Goal: Transaction & Acquisition: Purchase product/service

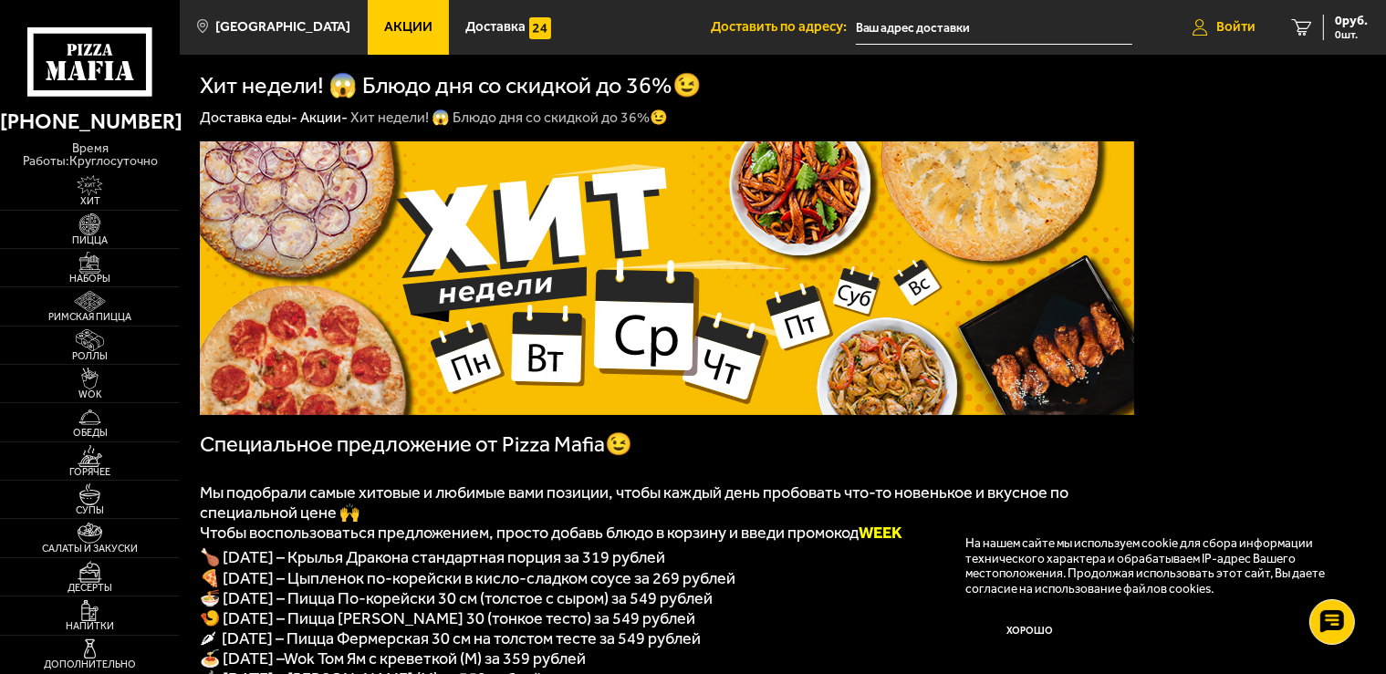
click at [1229, 30] on span "Войти" at bounding box center [1235, 27] width 39 height 14
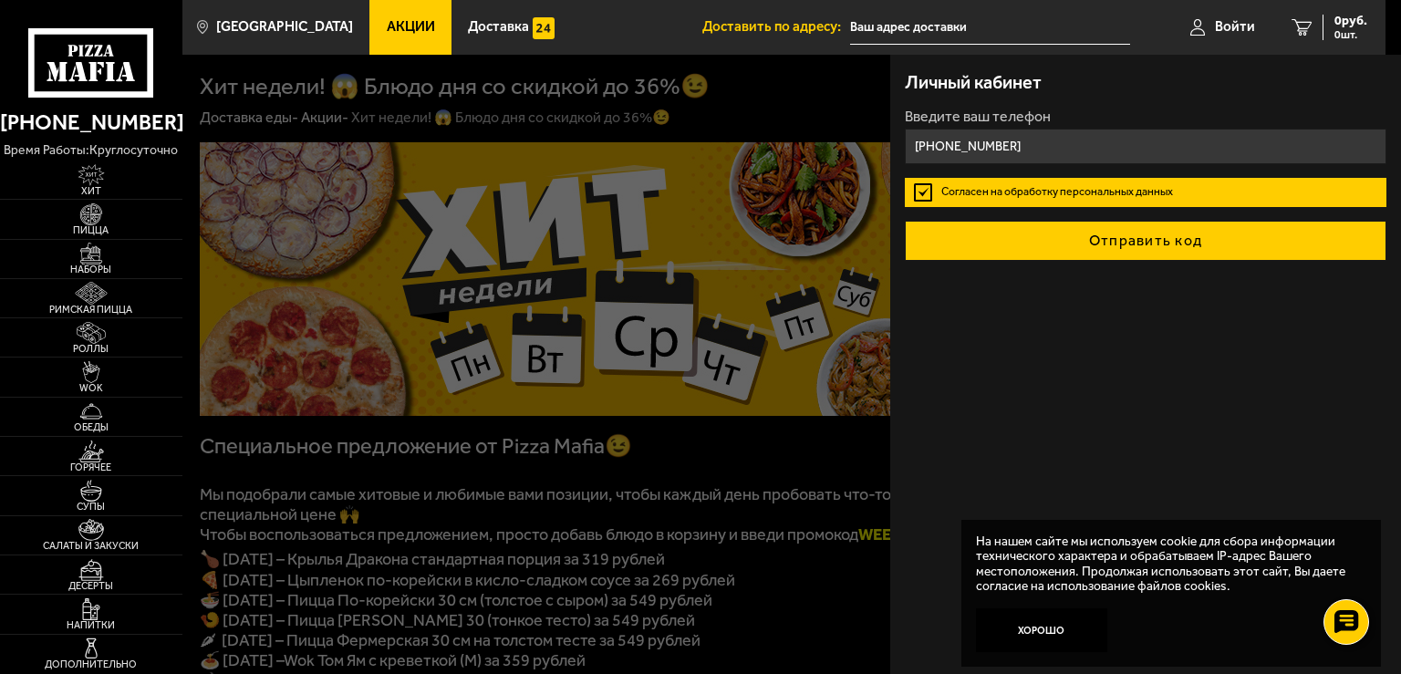
type input "[PHONE_NUMBER]"
click at [1162, 244] on button "Отправить код" at bounding box center [1146, 241] width 482 height 40
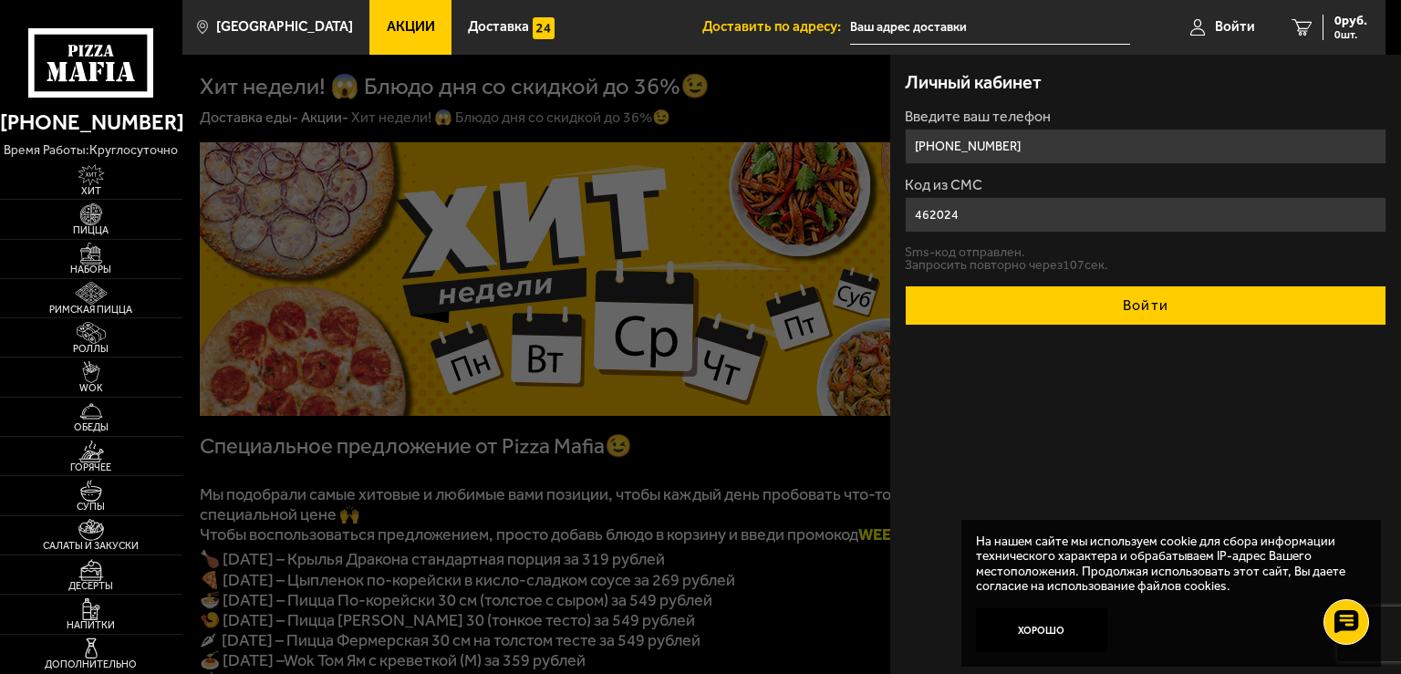
type input "462024"
click at [1200, 303] on button "Войти" at bounding box center [1146, 306] width 482 height 40
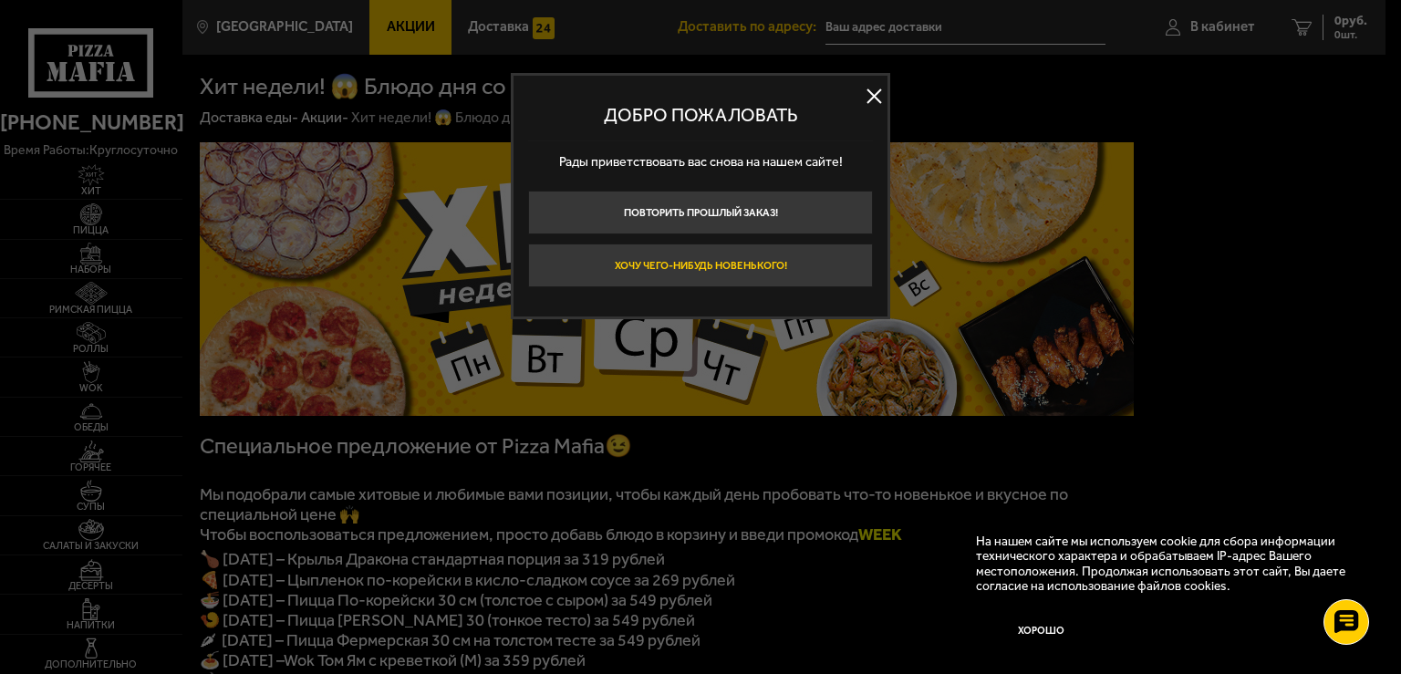
click at [764, 258] on button "Хочу чего-нибудь новенького!" at bounding box center [700, 266] width 345 height 44
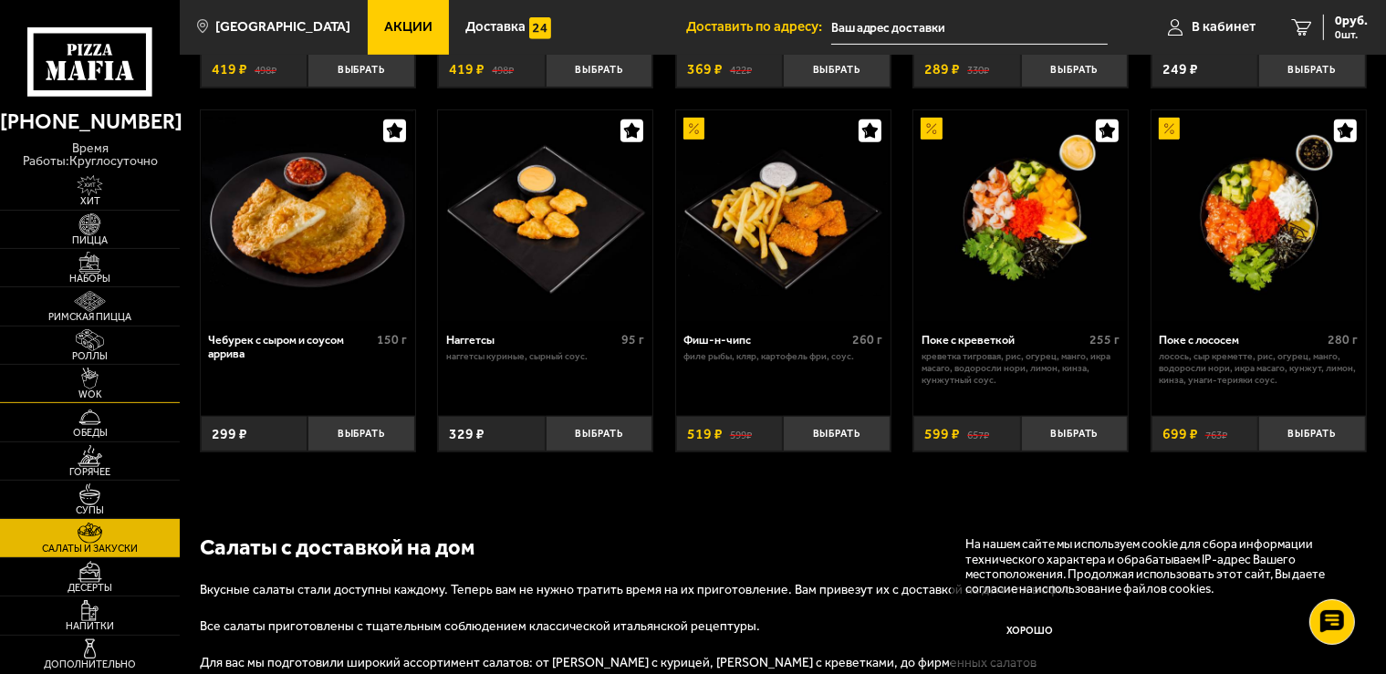
scroll to position [867, 0]
click at [78, 257] on img at bounding box center [90, 263] width 56 height 22
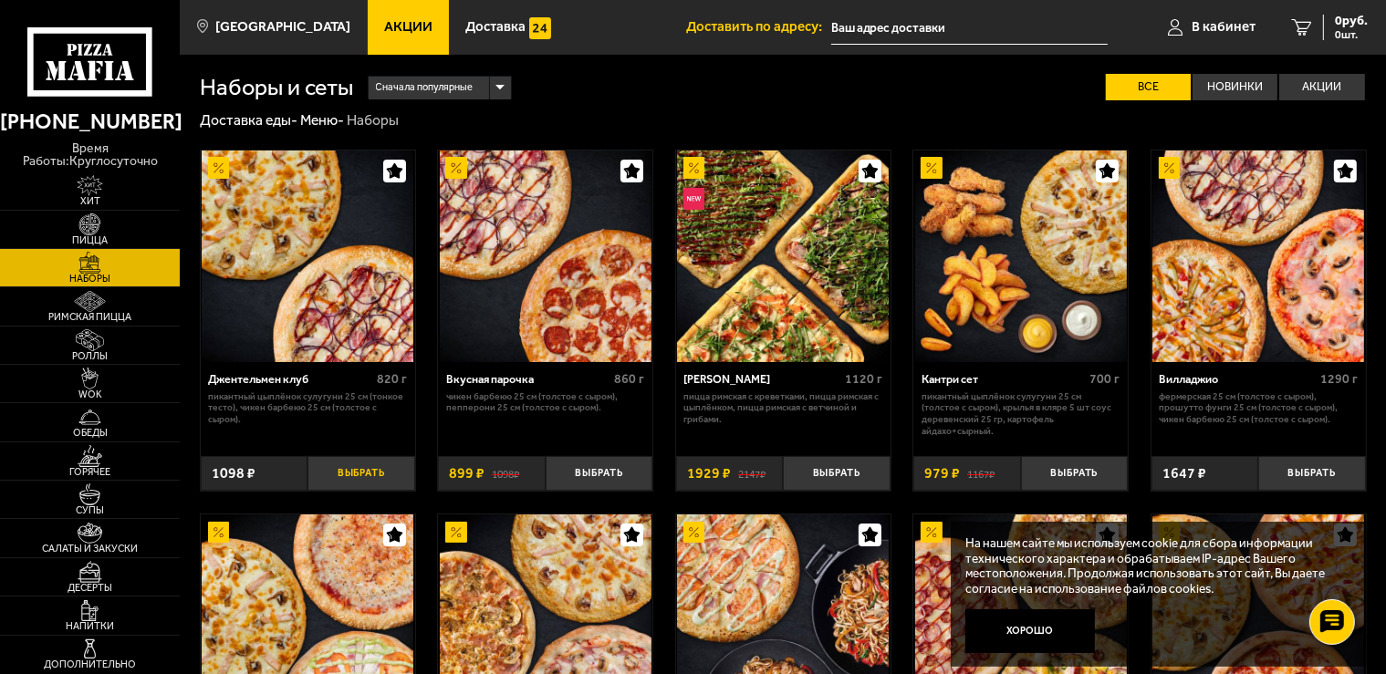
click at [364, 477] on button "Выбрать" at bounding box center [360, 474] width 107 height 36
click at [1337, 26] on span "1098 руб." at bounding box center [1340, 21] width 55 height 13
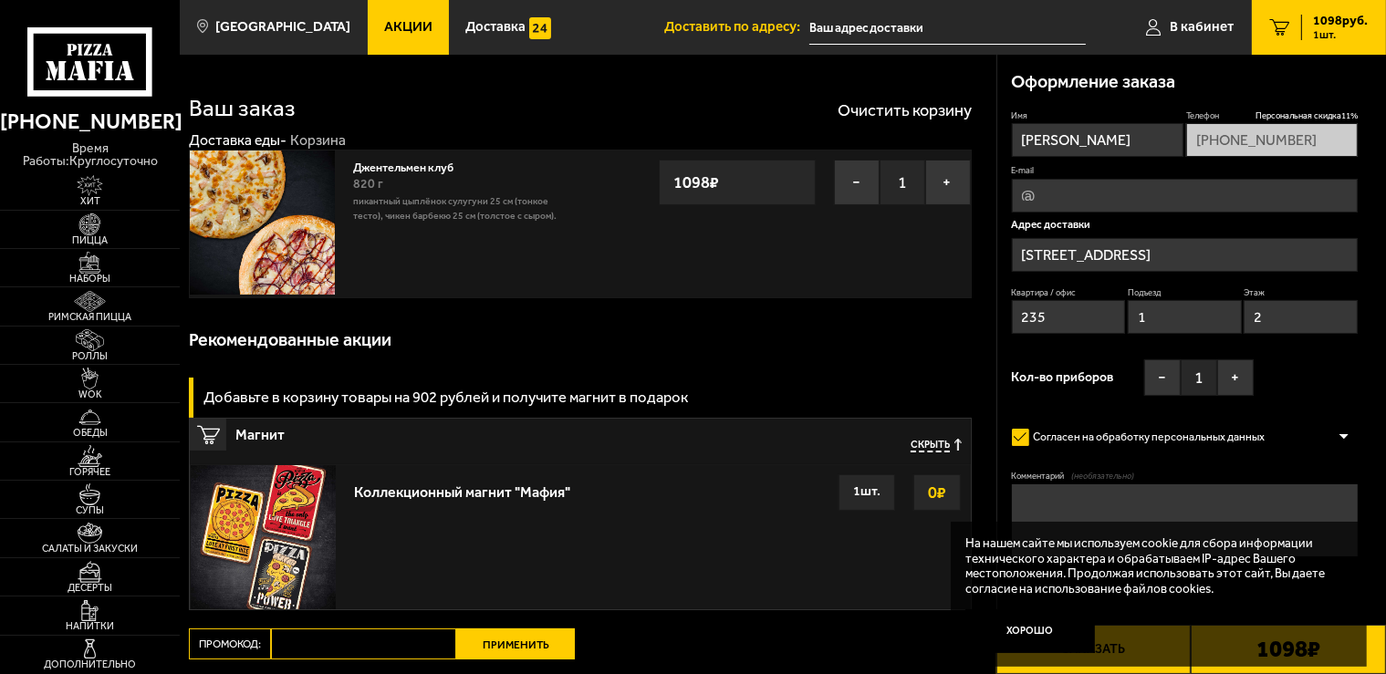
type input "[STREET_ADDRESS]"
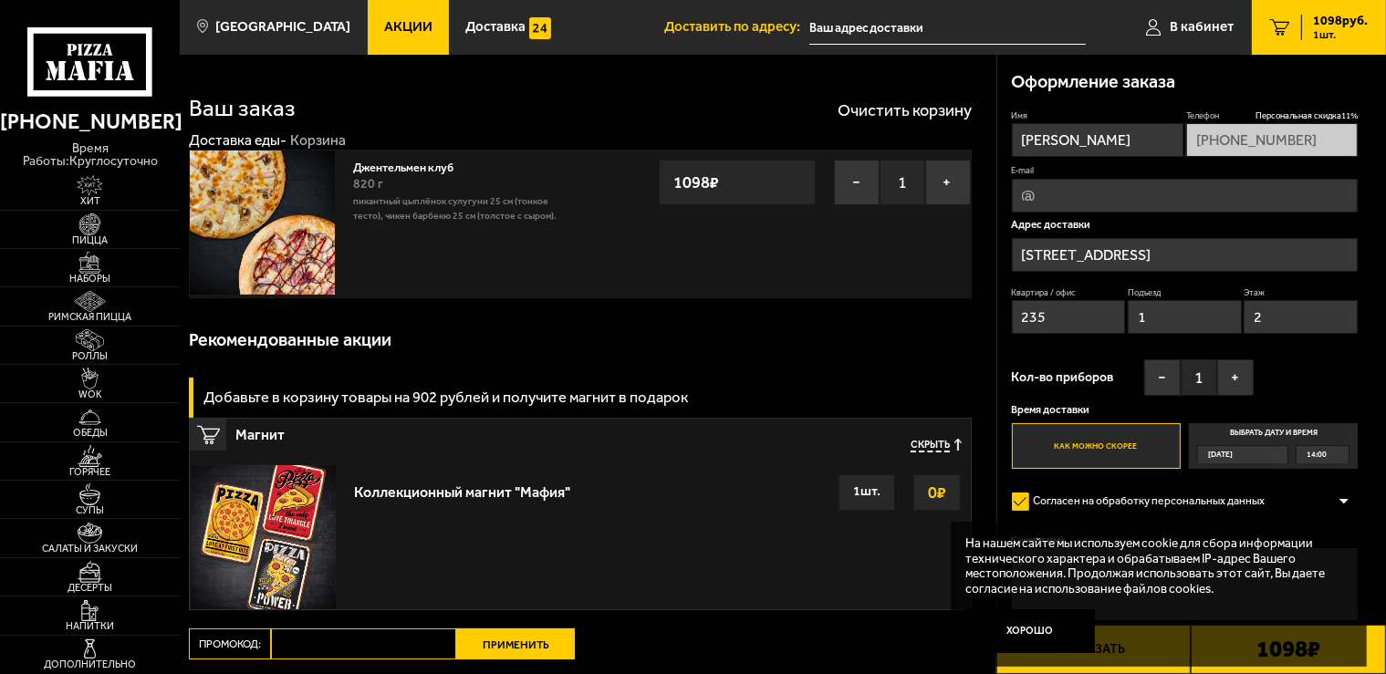
scroll to position [96, 0]
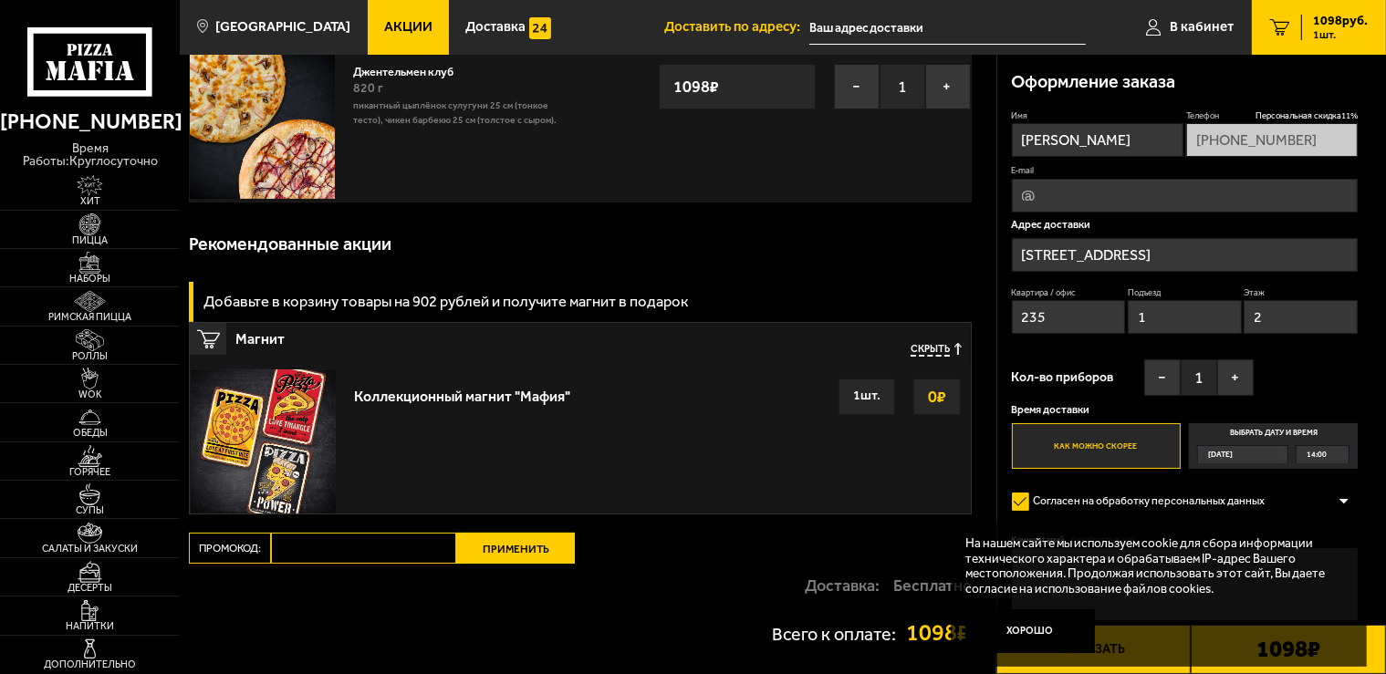
click at [316, 553] on input "Промокод:" at bounding box center [363, 548] width 185 height 31
paste input "WEEK"
type input "WEEK"
click at [522, 548] on button "Применить" at bounding box center [515, 548] width 119 height 31
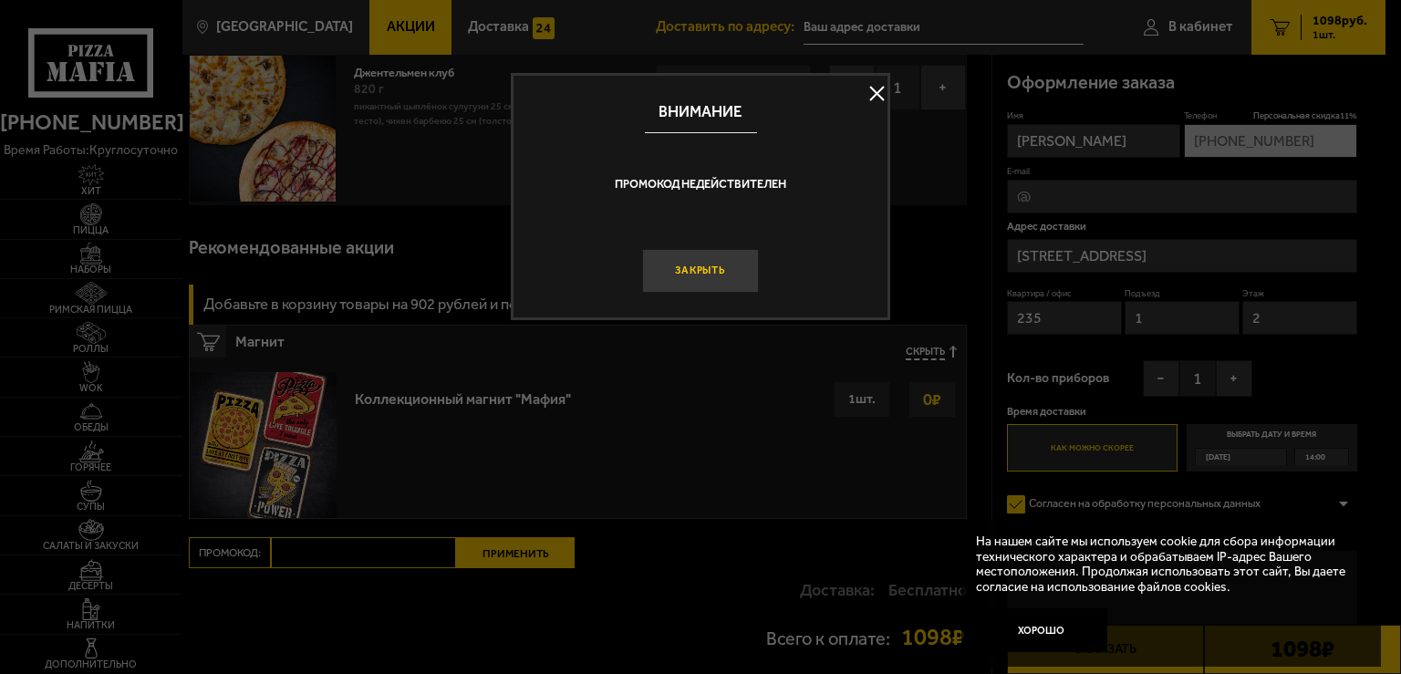
click at [706, 273] on button "Закрыть" at bounding box center [700, 271] width 117 height 44
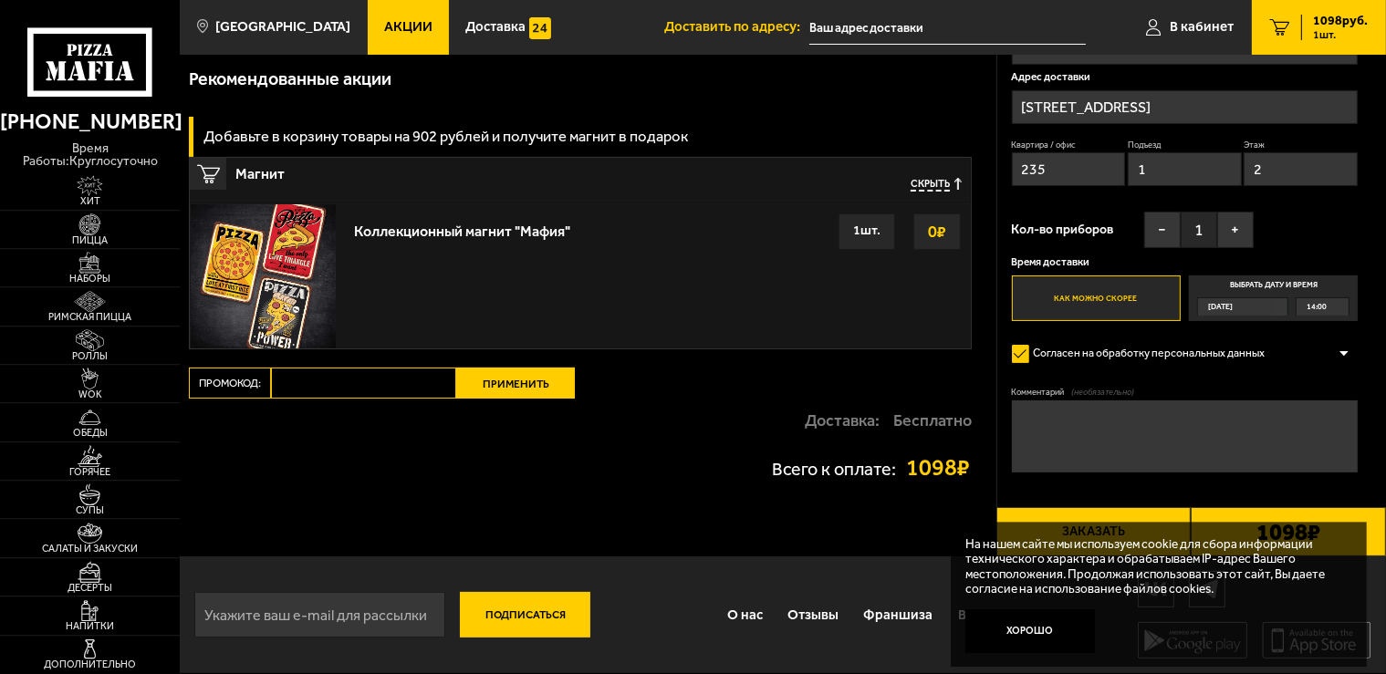
scroll to position [264, 0]
click at [1331, 307] on div "14:00" at bounding box center [1322, 306] width 53 height 16
click at [0, 0] on input "Выбрать дату и время [DATE] 14:00" at bounding box center [0, 0] width 0 height 0
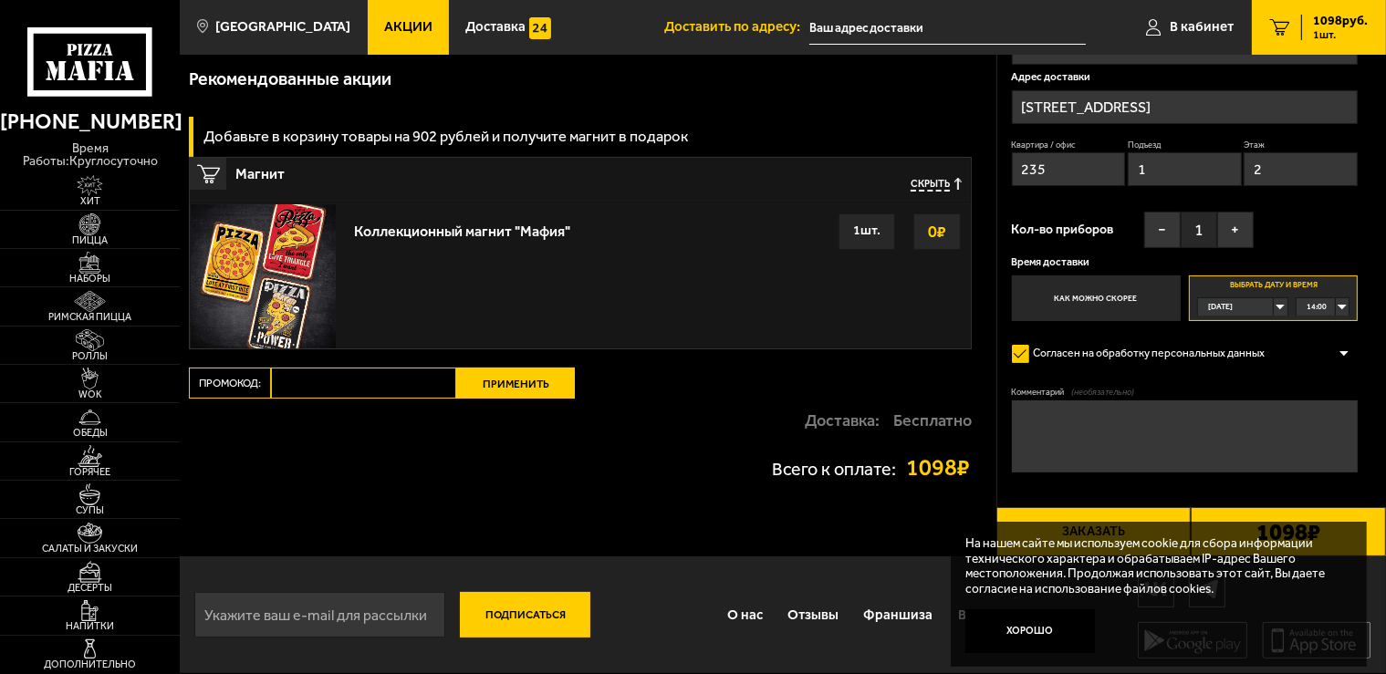
click at [1275, 295] on label "Выбрать дату и время [DATE] 14:00" at bounding box center [1273, 299] width 169 height 47
click at [1340, 305] on div "14:00" at bounding box center [1322, 306] width 53 height 16
click at [1313, 381] on span "17:15" at bounding box center [1317, 388] width 20 height 16
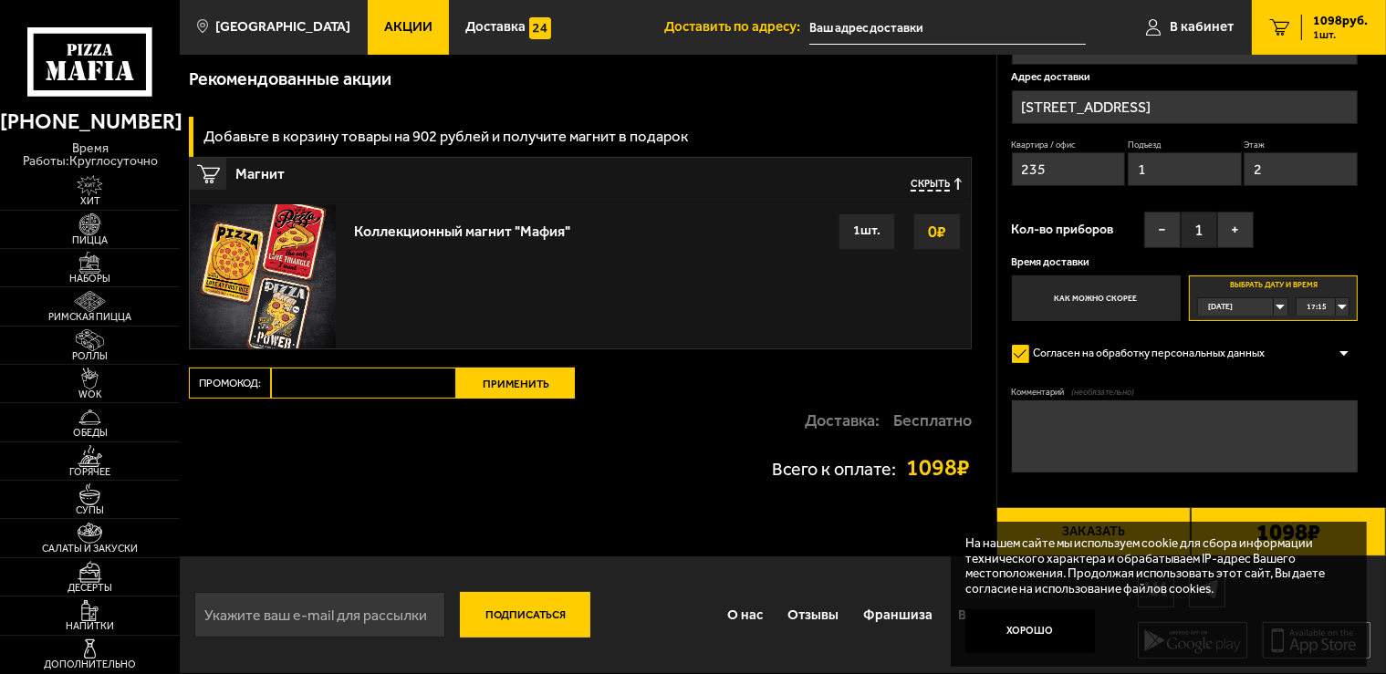
click at [1340, 306] on div "17:15" at bounding box center [1322, 306] width 53 height 16
click at [1316, 463] on span "17:30" at bounding box center [1317, 462] width 20 height 16
click at [621, 492] on div "Всего к оплате: 1098 ₽" at bounding box center [580, 467] width 782 height 50
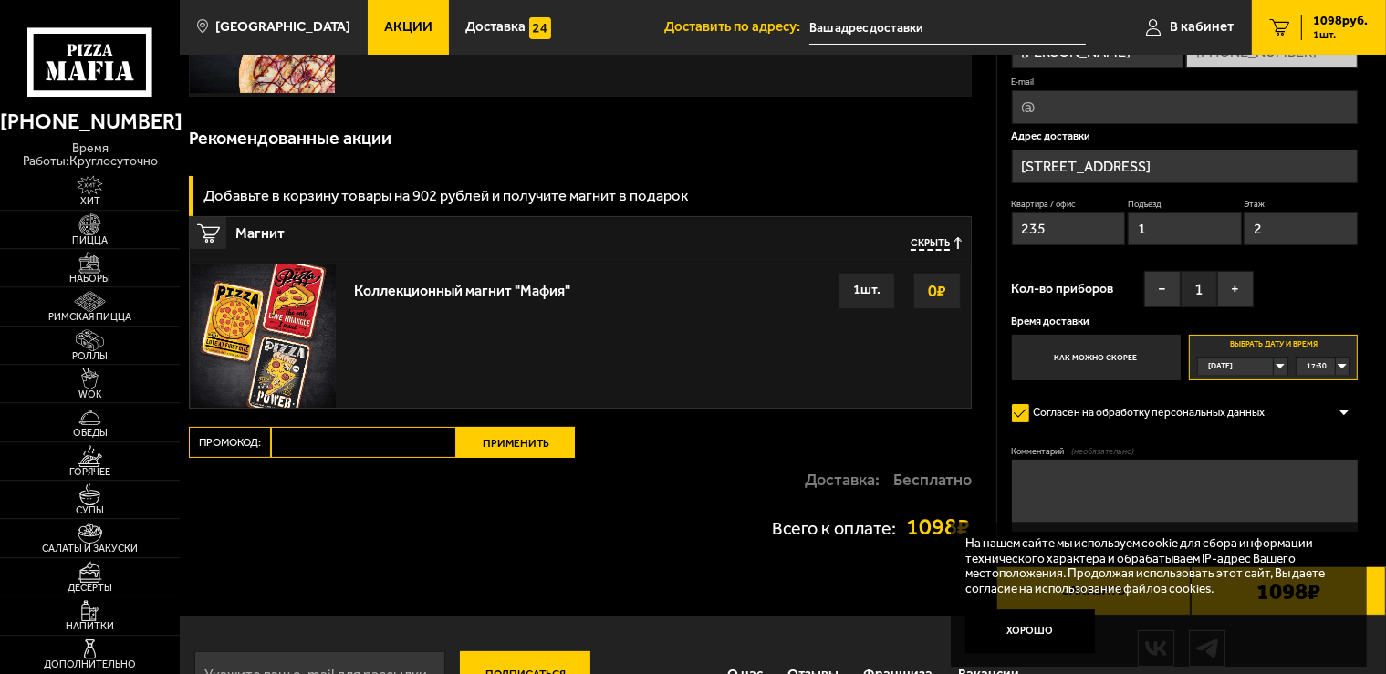
scroll to position [168, 0]
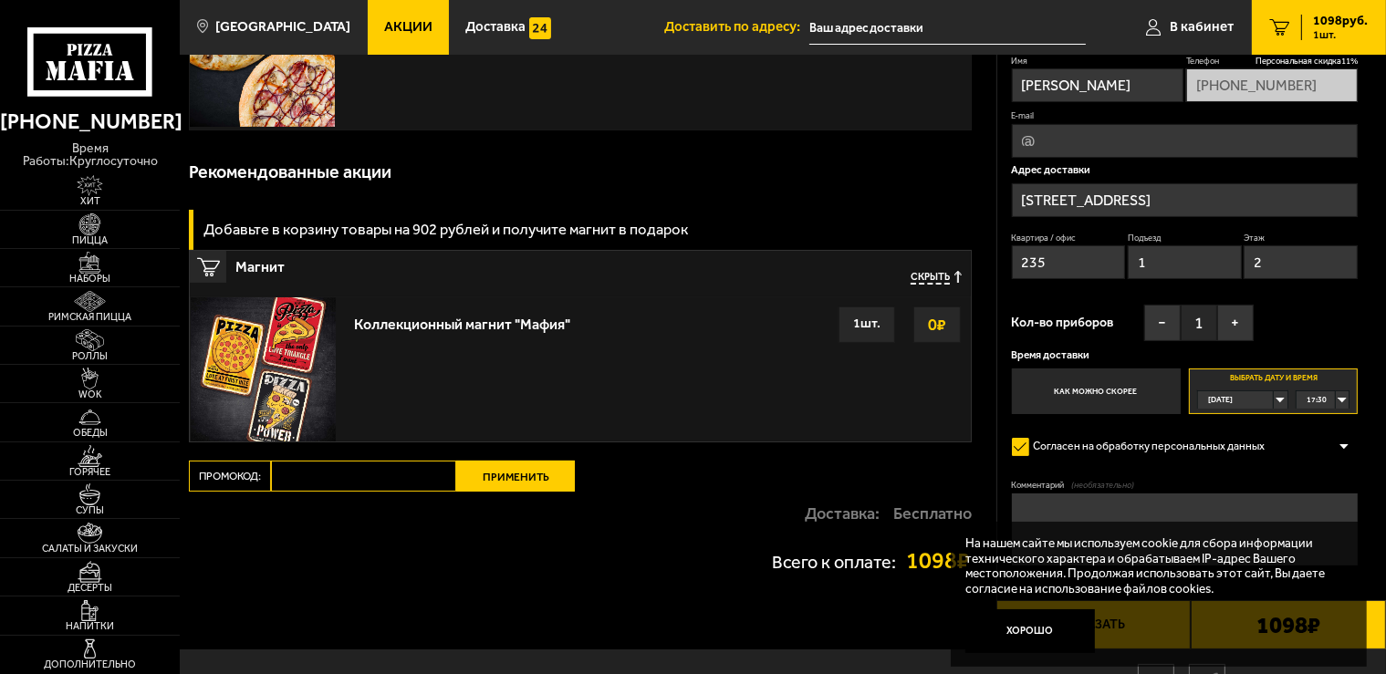
click at [1031, 632] on button "Хорошо" at bounding box center [1030, 630] width 130 height 43
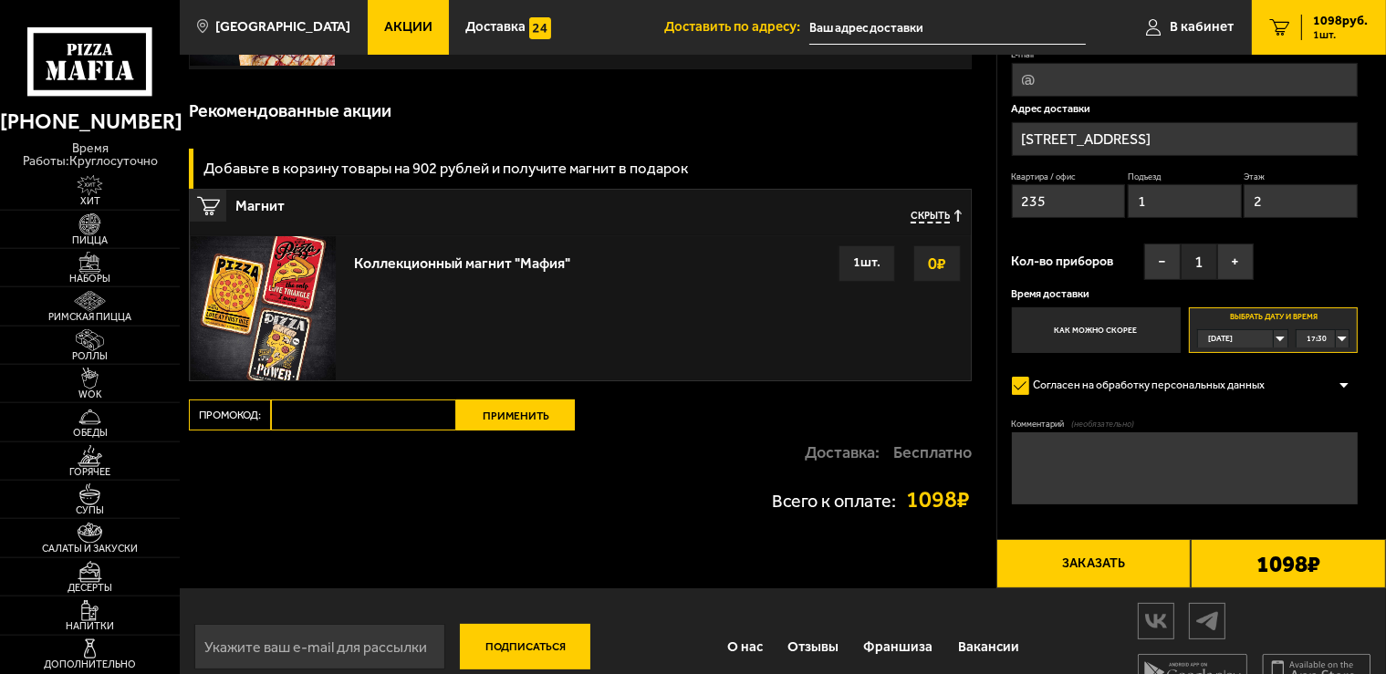
scroll to position [264, 0]
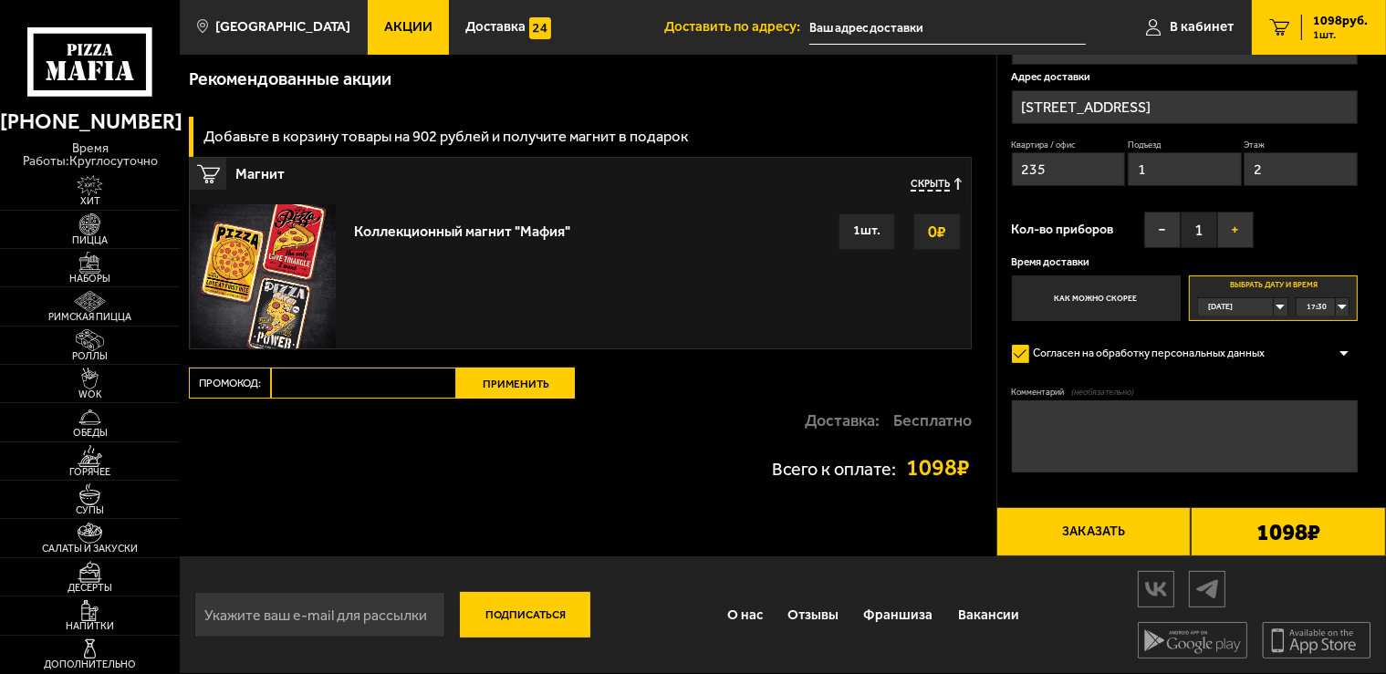
click at [1233, 221] on button "+" at bounding box center [1235, 230] width 36 height 36
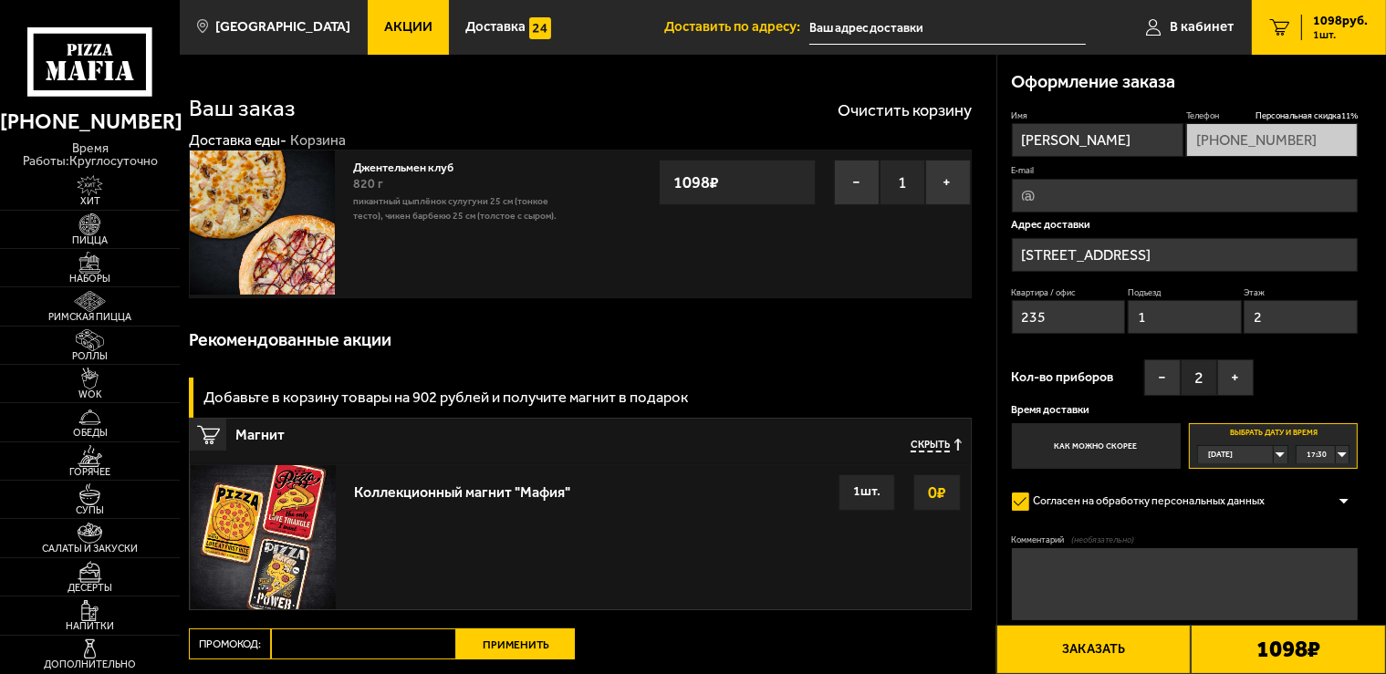
click at [1044, 188] on input "E-mail" at bounding box center [1185, 196] width 347 height 34
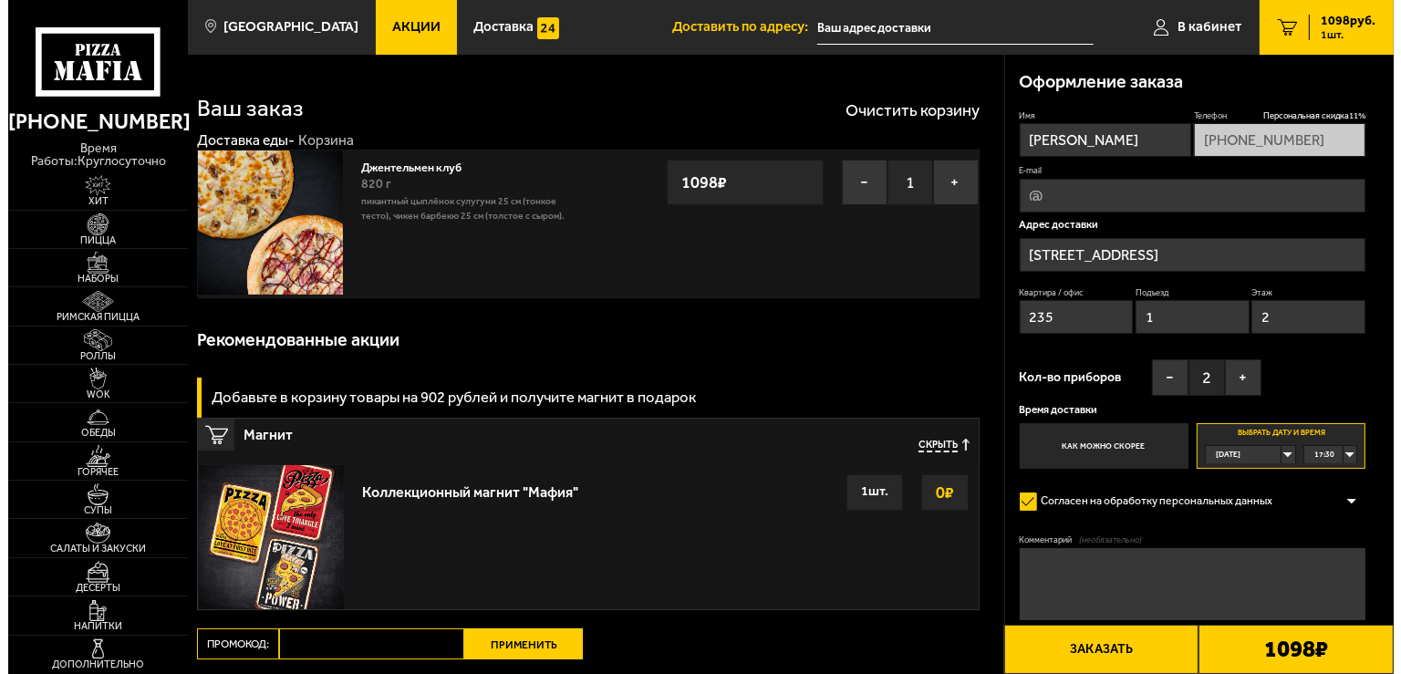
scroll to position [264, 0]
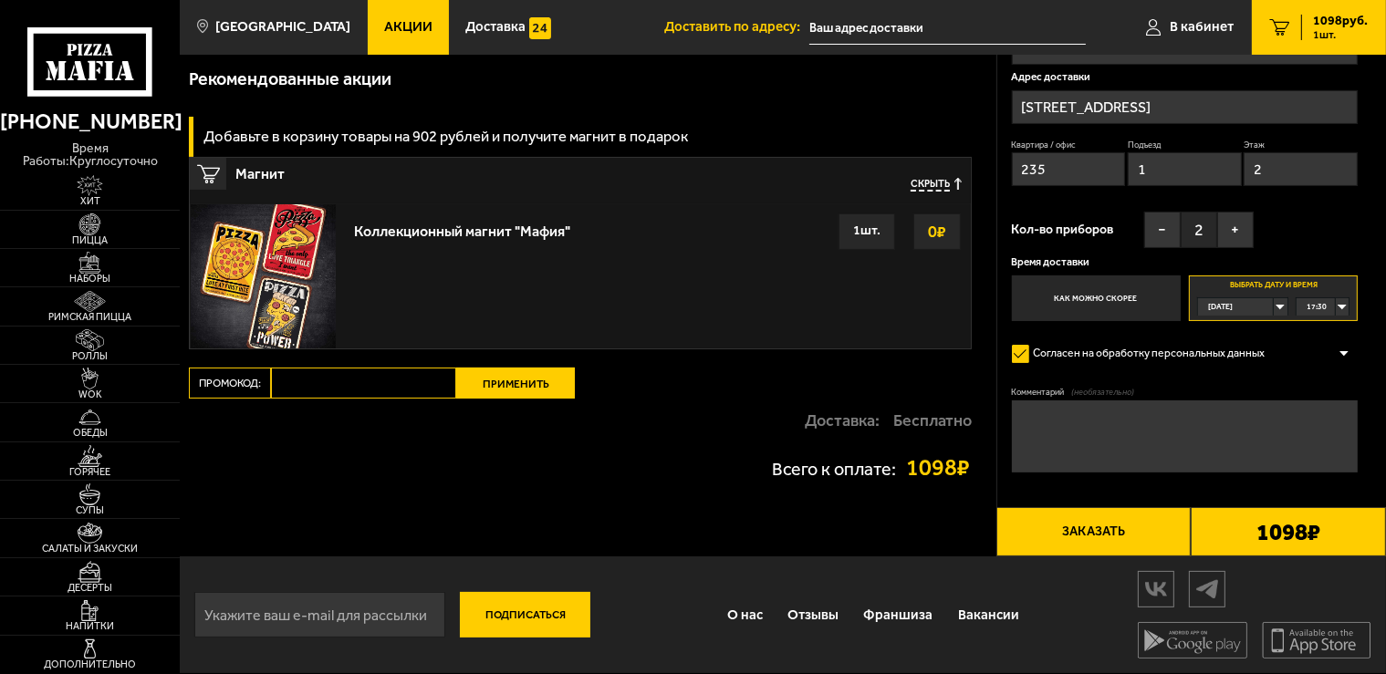
click at [1086, 532] on button "Заказать" at bounding box center [1093, 531] width 195 height 49
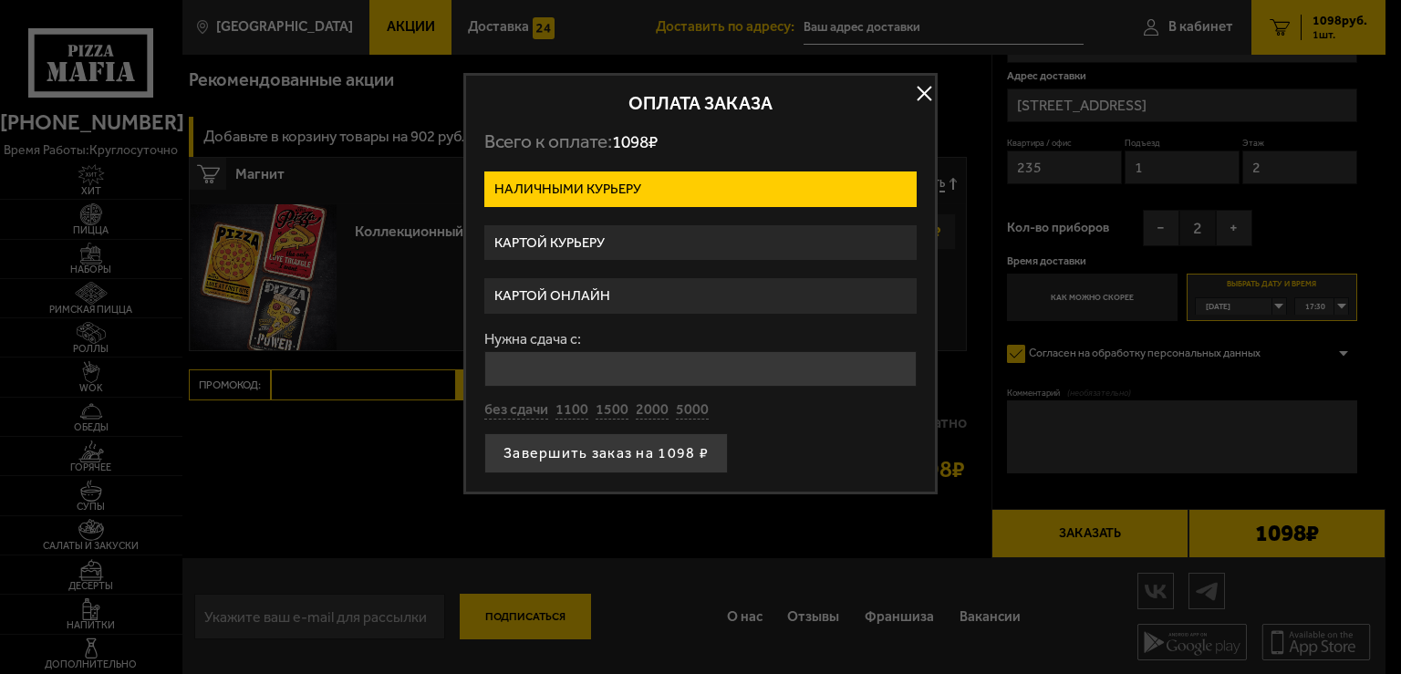
click at [611, 235] on label "Картой курьеру" at bounding box center [700, 243] width 432 height 36
click at [0, 0] on input "Картой курьеру" at bounding box center [0, 0] width 0 height 0
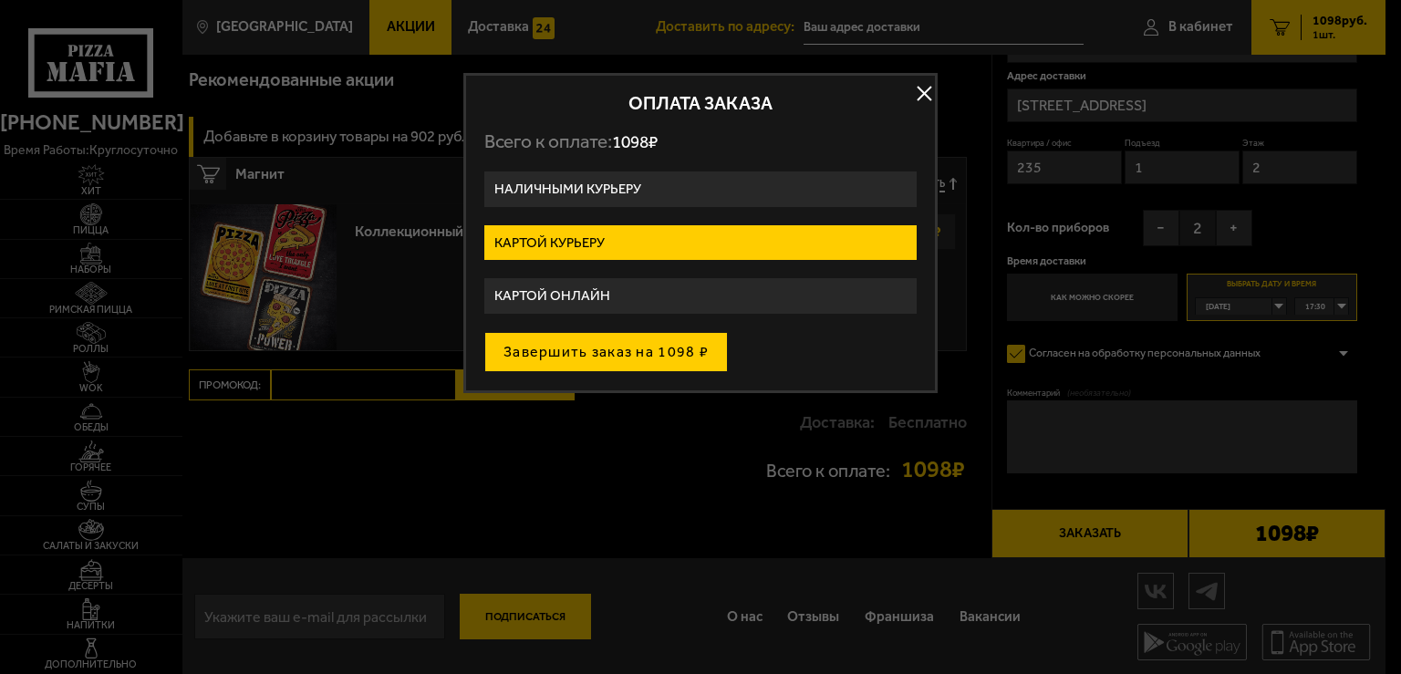
click at [593, 348] on button "Завершить заказ на 1098 ₽" at bounding box center [606, 352] width 244 height 40
